Goal: Check status: Check status

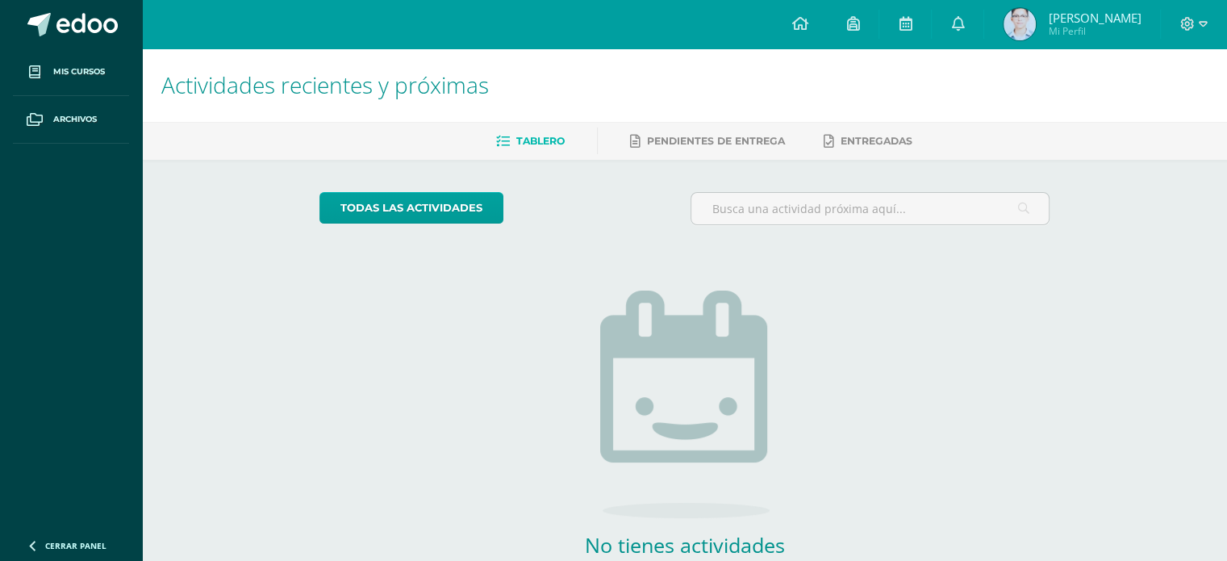
click at [1084, 31] on span "Mi Perfil" at bounding box center [1094, 31] width 93 height 14
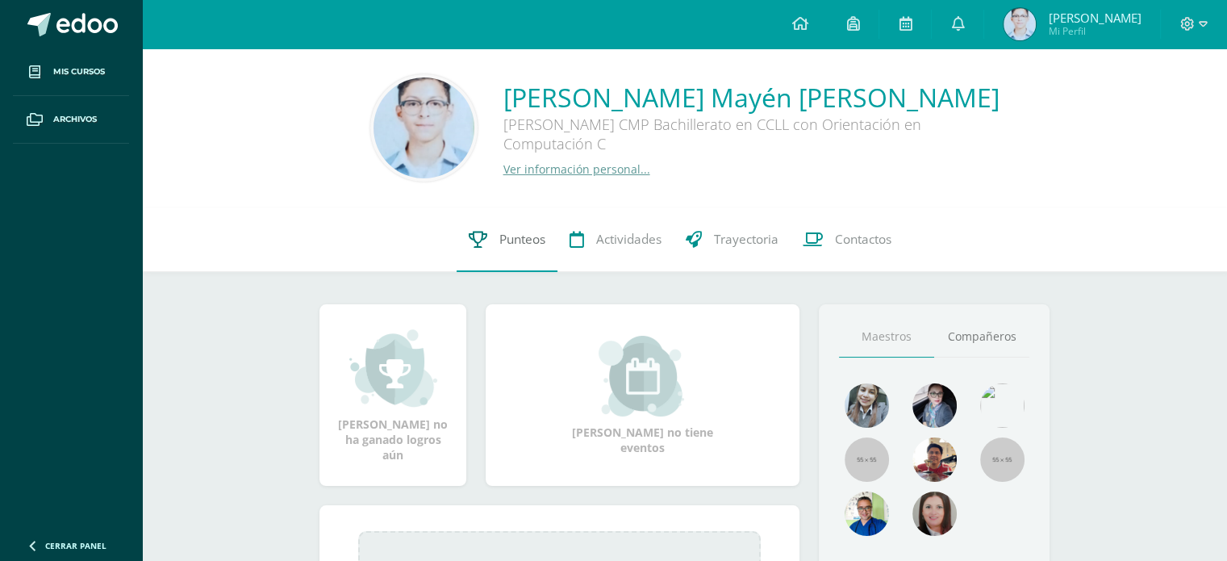
click at [496, 234] on link "Punteos" at bounding box center [507, 239] width 101 height 65
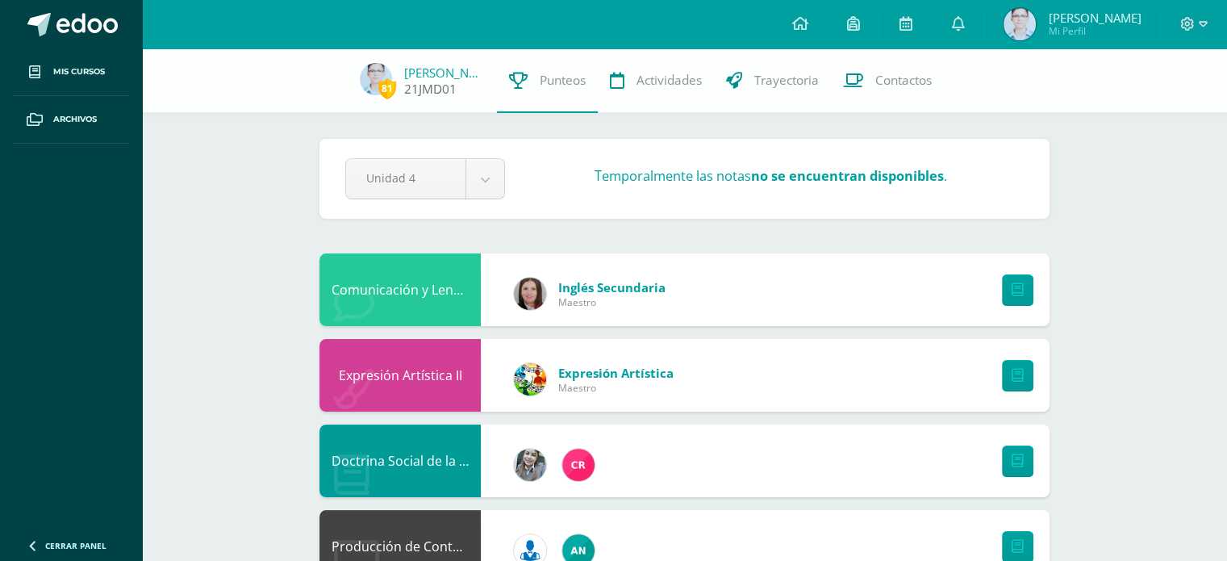
click at [382, 83] on span "81" at bounding box center [387, 88] width 18 height 20
